Goal: Information Seeking & Learning: Compare options

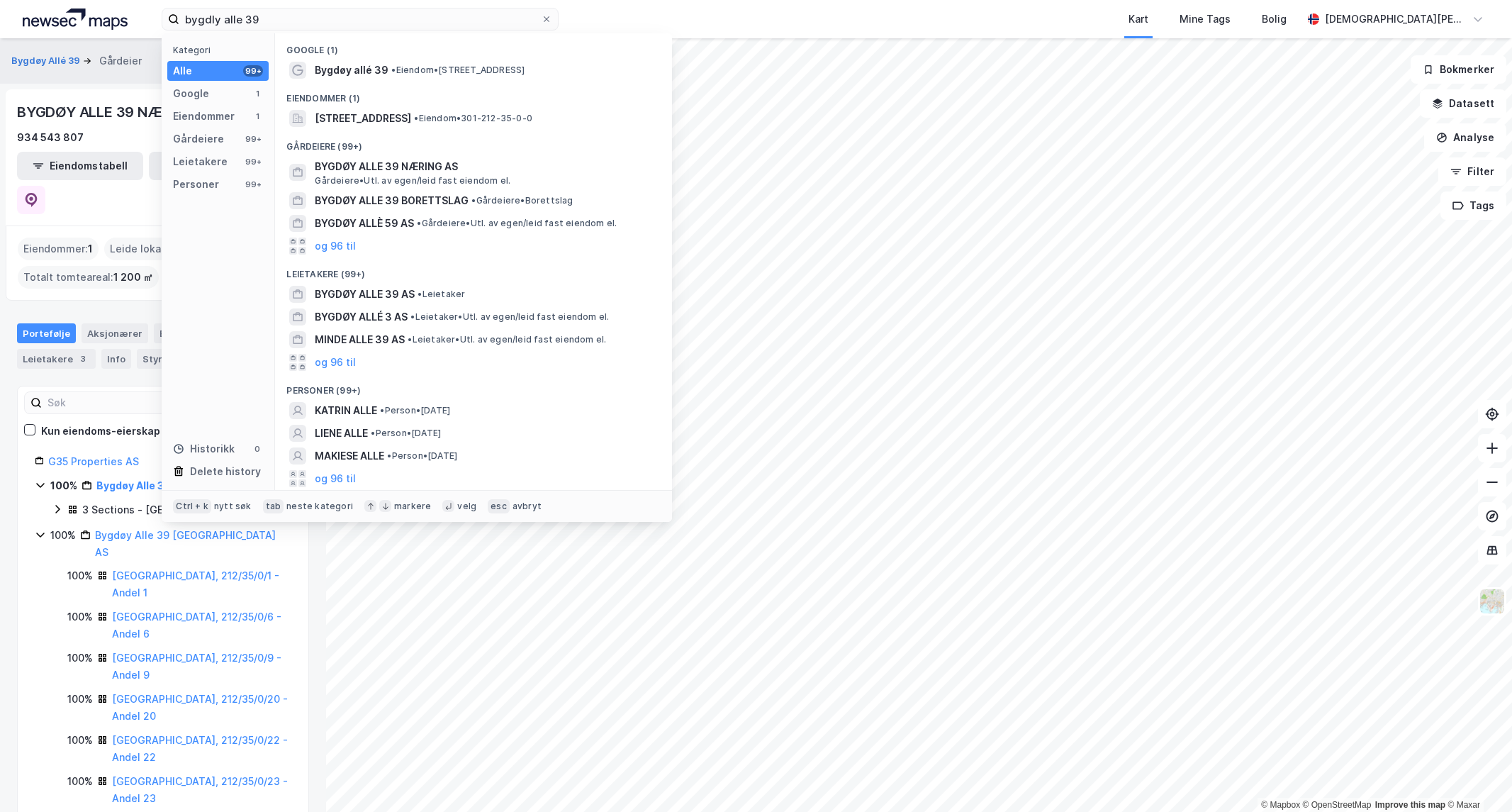
click at [315, 22] on input "bygdly alle 39" at bounding box center [360, 20] width 362 height 22
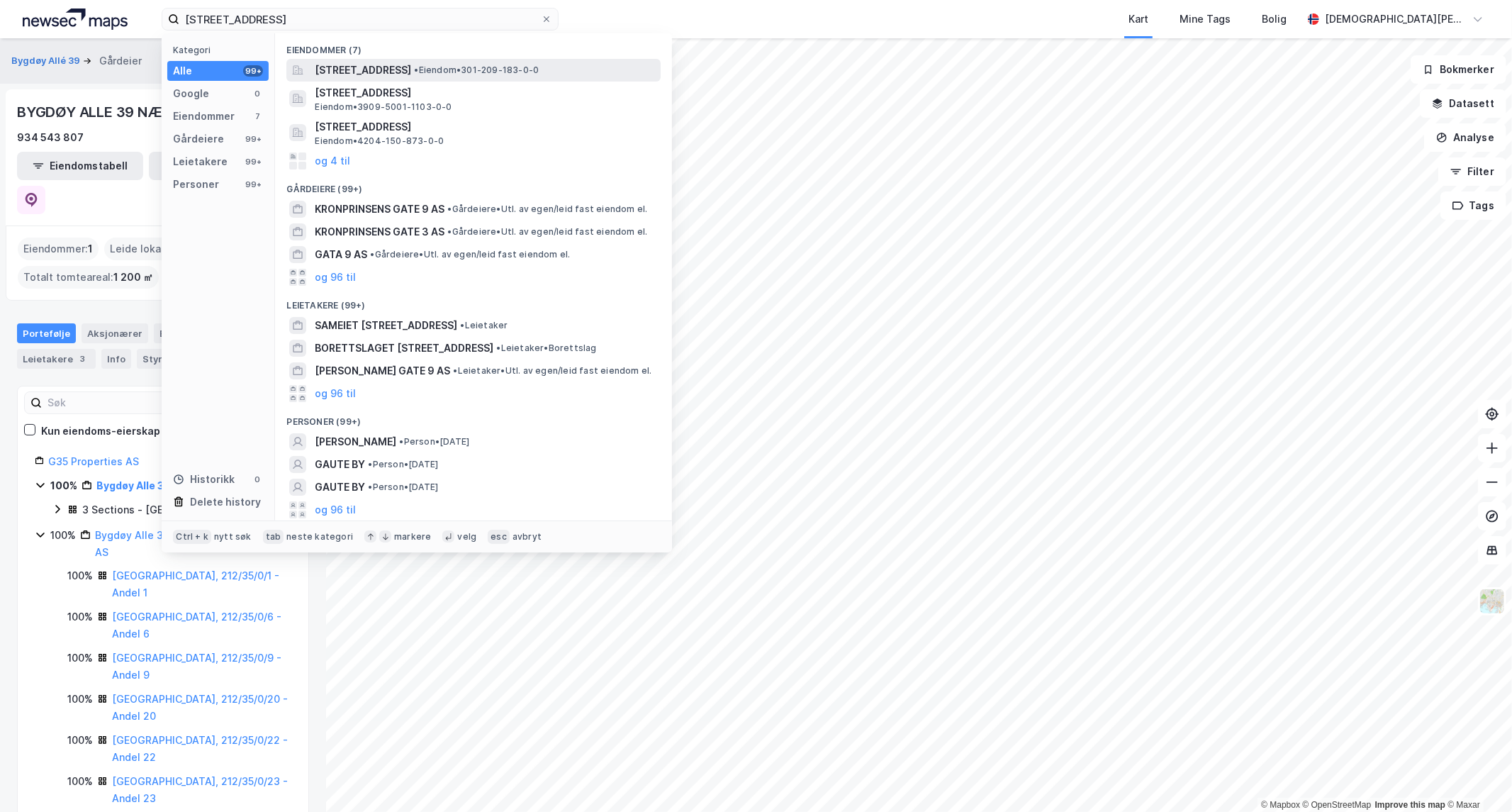
type input "[STREET_ADDRESS]"
click at [393, 64] on span "[STREET_ADDRESS]" at bounding box center [363, 70] width 97 height 17
